Goal: Task Accomplishment & Management: Use online tool/utility

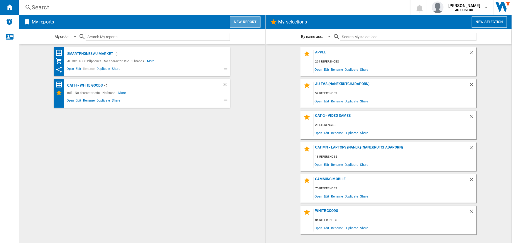
click at [241, 21] on button "New report" at bounding box center [245, 21] width 30 height 11
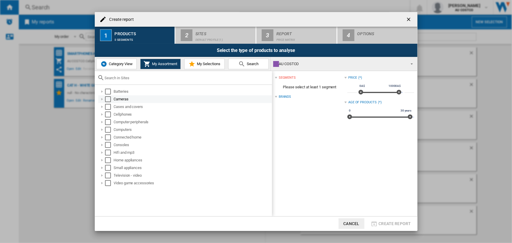
click at [107, 98] on div "Select" at bounding box center [108, 99] width 6 height 6
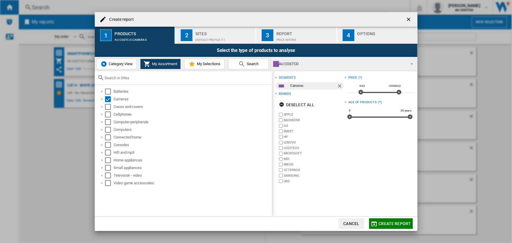
click at [202, 64] on span "My Selections" at bounding box center [207, 64] width 25 height 4
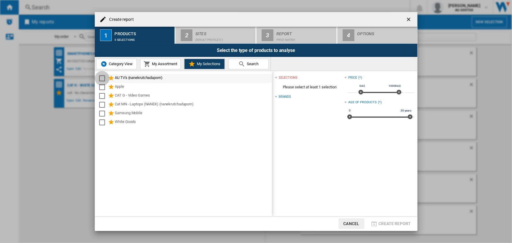
click at [102, 79] on div "Select" at bounding box center [102, 78] width 6 height 6
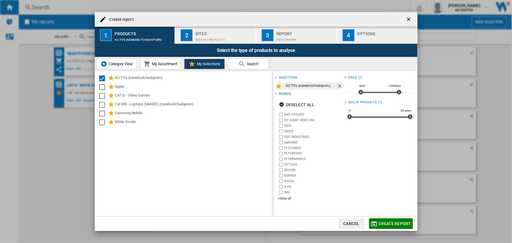
click at [217, 36] on div "Default profile (1)" at bounding box center [224, 38] width 58 height 6
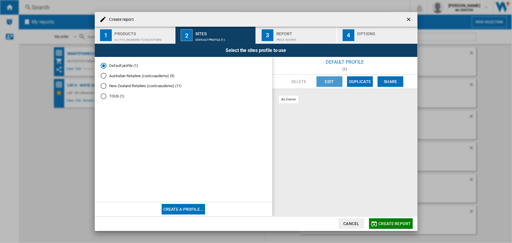
click at [329, 81] on button "Edit" at bounding box center [330, 81] width 26 height 11
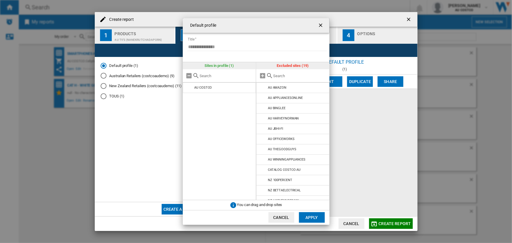
click at [278, 218] on button "Cancel" at bounding box center [282, 217] width 26 height 11
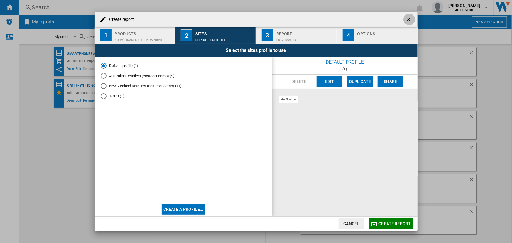
click at [408, 18] on ng-md-icon "getI18NText('BUTTONS.CLOSE_DIALOG')" at bounding box center [409, 19] width 7 height 7
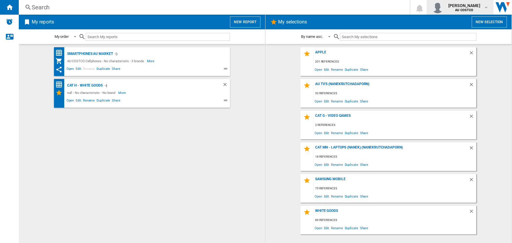
click at [460, 9] on b "AU COSTCO" at bounding box center [464, 10] width 18 height 4
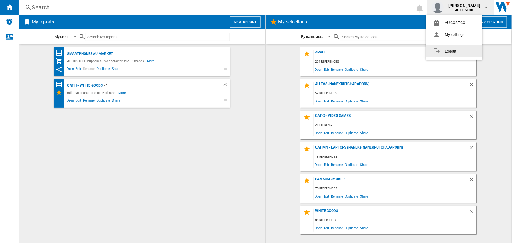
click at [454, 53] on button "Logout" at bounding box center [454, 51] width 56 height 12
